Goal: Information Seeking & Learning: Learn about a topic

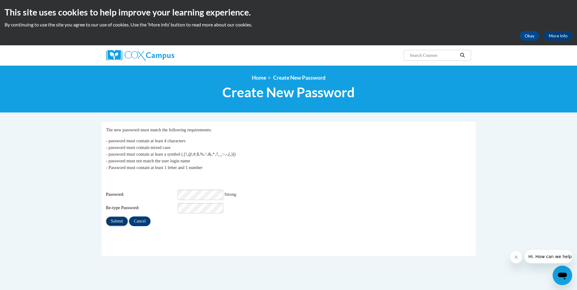
click at [118, 219] on input "Submit" at bounding box center [117, 222] width 22 height 10
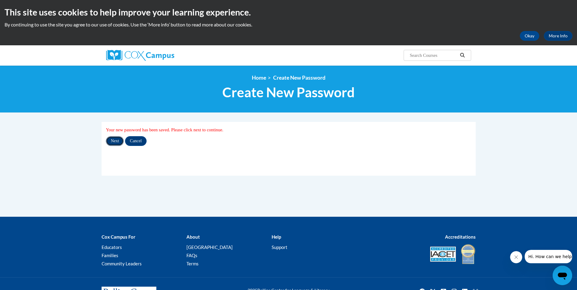
click at [114, 142] on input "Next" at bounding box center [115, 141] width 18 height 10
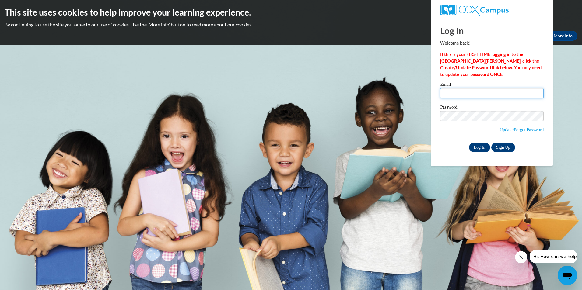
type input "stacy.bradford@dph.ga.gov"
click at [480, 143] on input "Log In" at bounding box center [479, 148] width 21 height 10
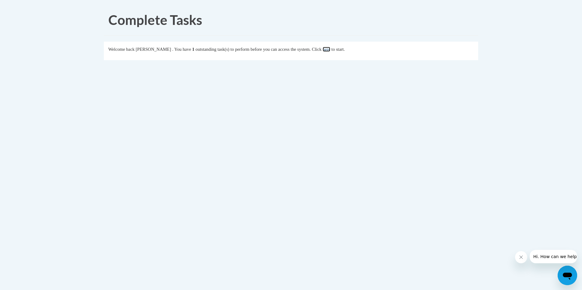
click at [330, 51] on link "here" at bounding box center [327, 49] width 8 height 5
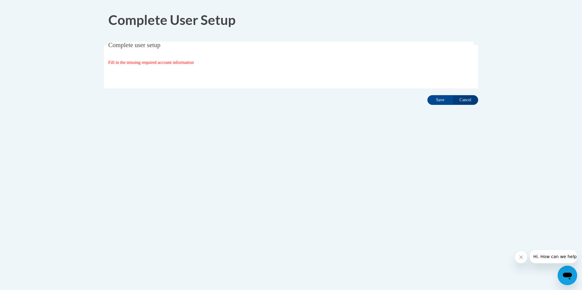
click at [137, 63] on span "Fill in the missing required account information" at bounding box center [151, 62] width 86 height 5
drag, startPoint x: 162, startPoint y: 65, endPoint x: 135, endPoint y: 65, distance: 26.8
click at [135, 65] on span "Fill in the missing required account information" at bounding box center [151, 62] width 86 height 5
click at [430, 98] on input "Save" at bounding box center [440, 100] width 26 height 10
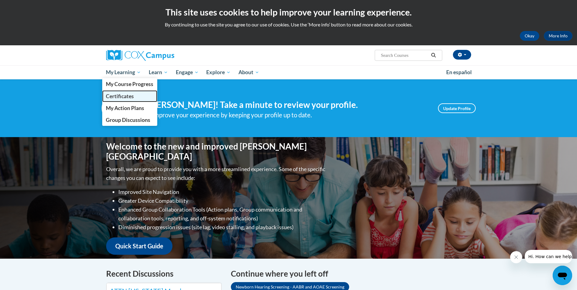
click at [126, 94] on span "Certificates" at bounding box center [120, 96] width 28 height 6
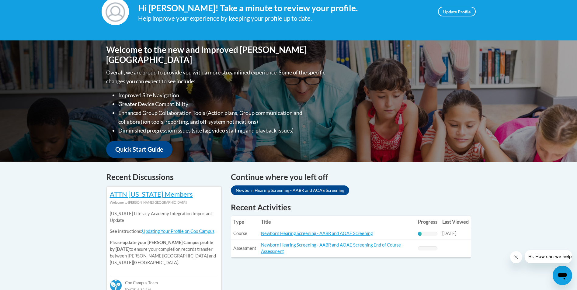
scroll to position [96, 0]
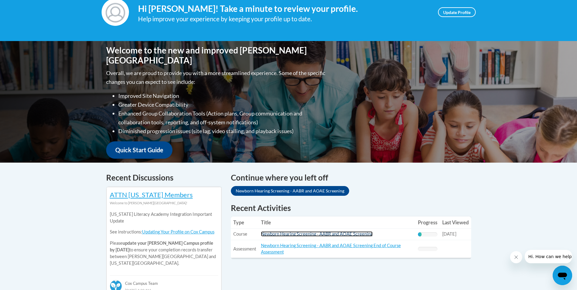
click at [310, 234] on link "Newborn Hearing Screening - AABR and AOAE Screening" at bounding box center [317, 234] width 112 height 5
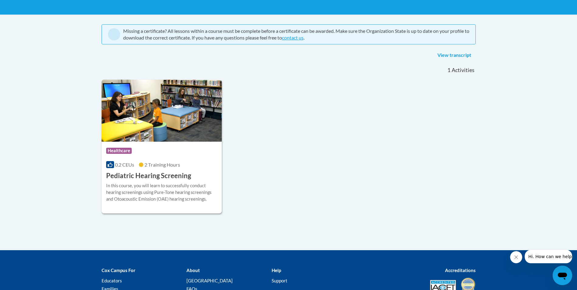
scroll to position [111, 0]
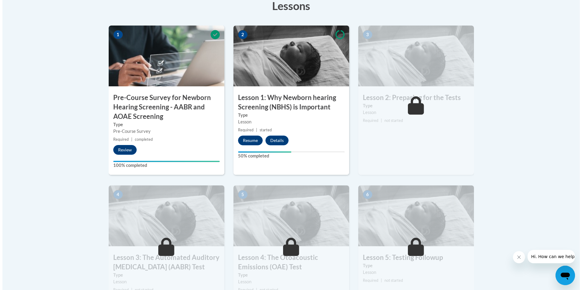
scroll to position [183, 0]
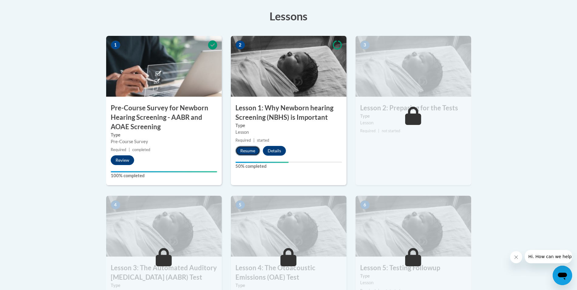
click at [252, 153] on button "Resume" at bounding box center [248, 151] width 25 height 10
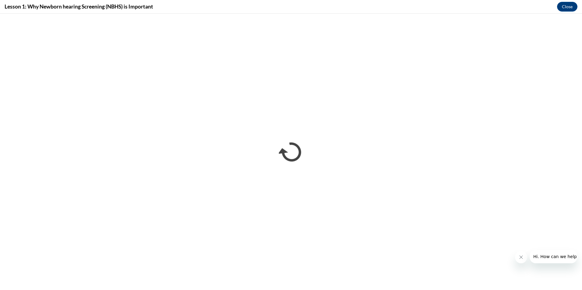
scroll to position [0, 0]
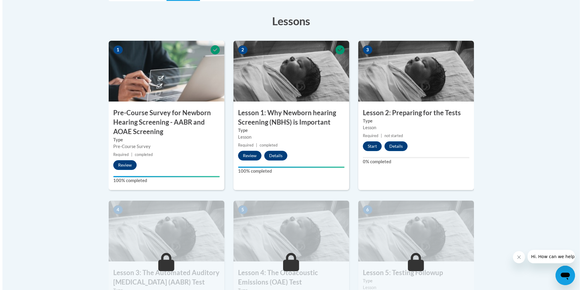
scroll to position [183, 0]
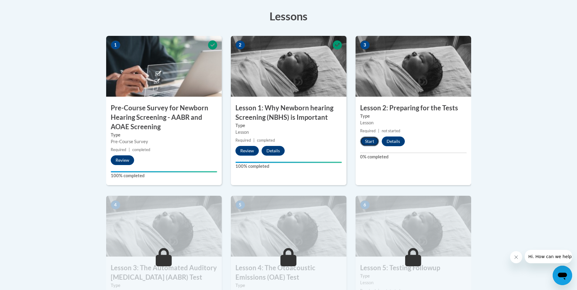
click at [372, 143] on button "Start" at bounding box center [369, 142] width 19 height 10
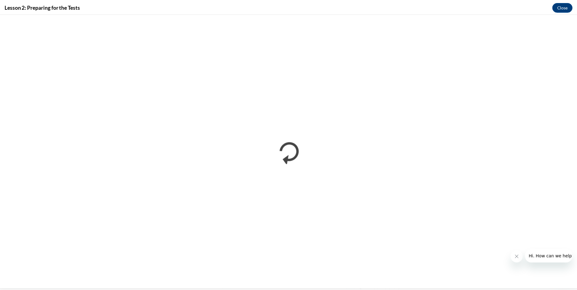
scroll to position [0, 0]
click at [570, 9] on button "Close" at bounding box center [567, 7] width 20 height 10
